Goal: Use online tool/utility: Utilize a website feature to perform a specific function

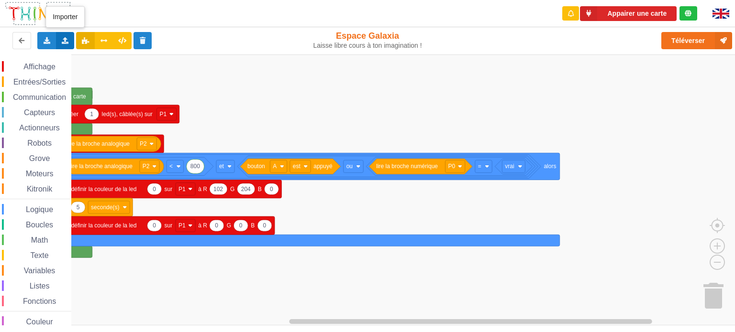
click at [66, 36] on div "Importer un assemblage de blocs Importer du code Python" at bounding box center [65, 40] width 19 height 17
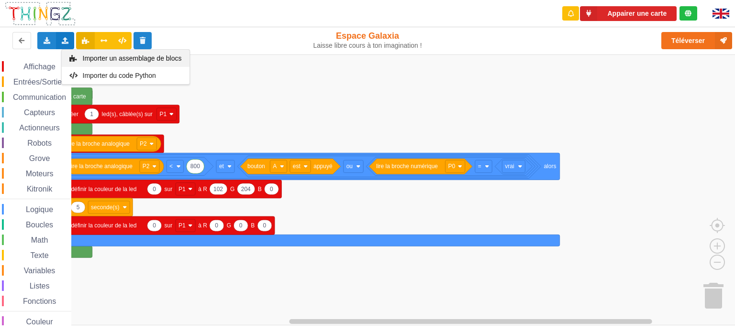
click at [85, 59] on span "Importer un assemblage de blocs" at bounding box center [131, 59] width 99 height 8
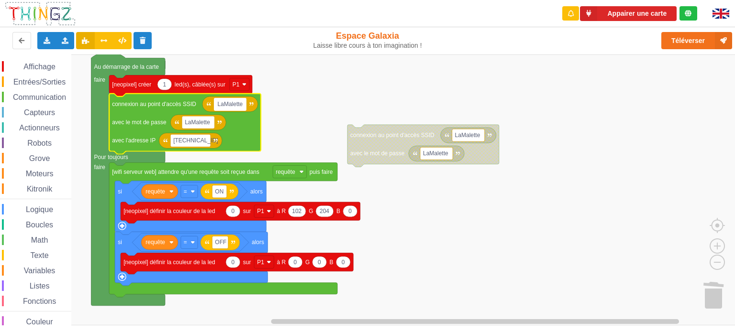
click at [230, 107] on input "LaMalette" at bounding box center [230, 104] width 33 height 12
type input "LaMallette"
click at [198, 124] on text "LaMalette" at bounding box center [197, 122] width 25 height 7
click at [197, 122] on input "LaMalette" at bounding box center [198, 123] width 33 height 12
click at [200, 124] on input "LaMalette" at bounding box center [198, 123] width 33 height 12
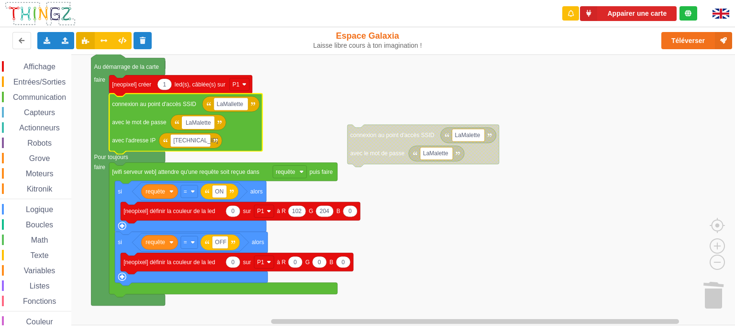
type input "LaMallette"
click at [287, 135] on rect "Espace de travail de Blocky" at bounding box center [370, 190] width 741 height 271
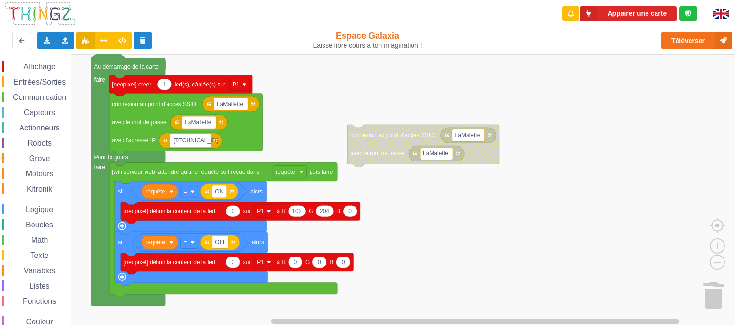
click at [195, 139] on text "[TECHNICAL_ID]" at bounding box center [195, 140] width 44 height 7
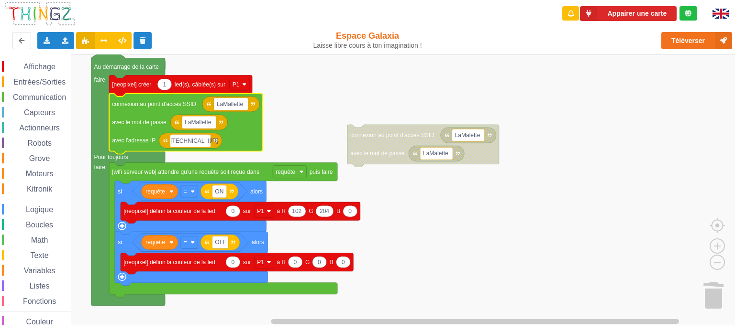
click at [198, 141] on input "[TECHNICAL_ID]" at bounding box center [190, 141] width 40 height 12
click at [496, 68] on rect "Espace de travail de Blocky" at bounding box center [370, 190] width 741 height 271
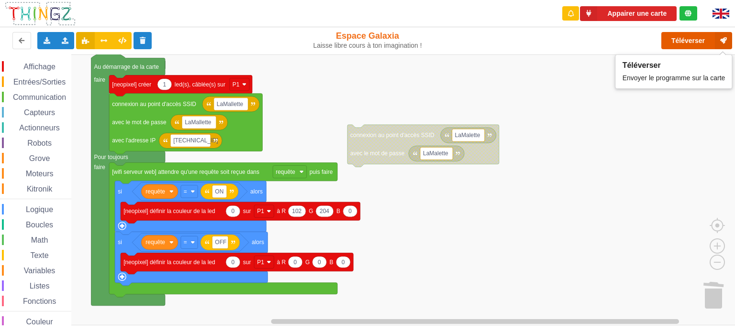
click at [681, 42] on button "Téléverser" at bounding box center [696, 40] width 71 height 17
